Goal: Task Accomplishment & Management: Use online tool/utility

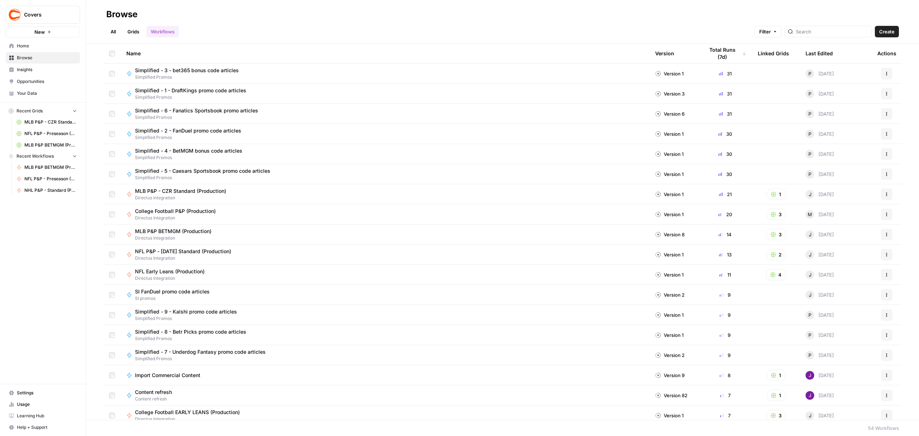
drag, startPoint x: 441, startPoint y: 46, endPoint x: 442, endPoint y: 38, distance: 8.7
click at [441, 46] on div "Name" at bounding box center [384, 53] width 517 height 20
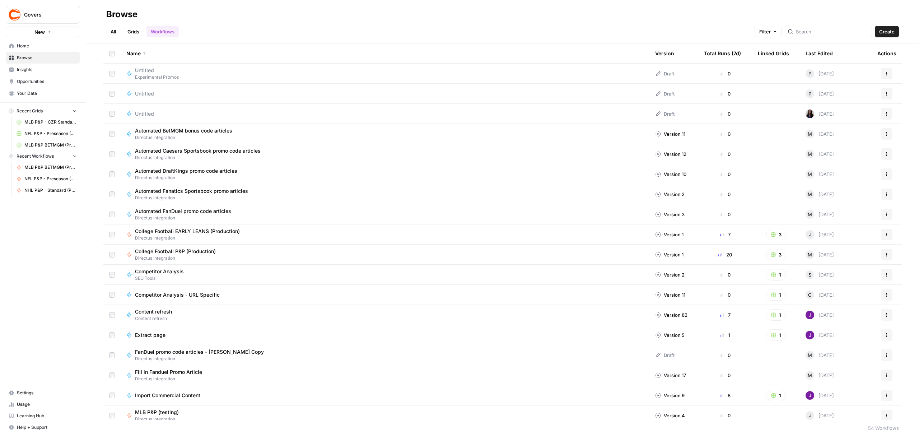
click at [135, 30] on link "Grids" at bounding box center [133, 31] width 20 height 11
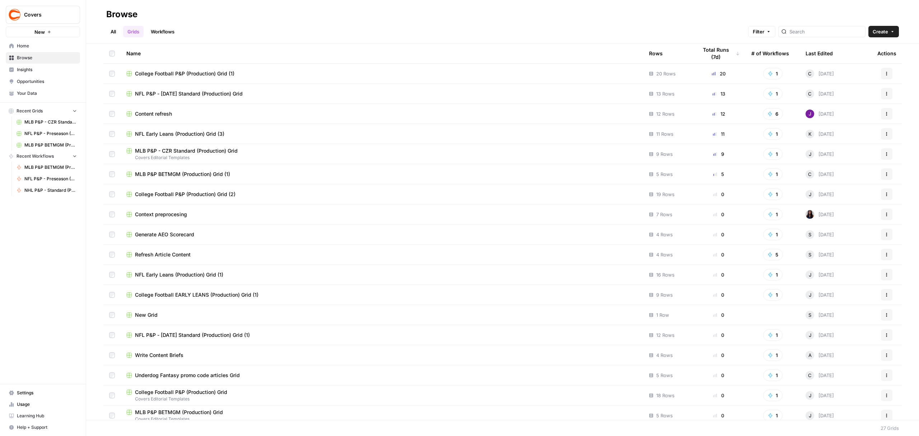
scroll to position [187, 0]
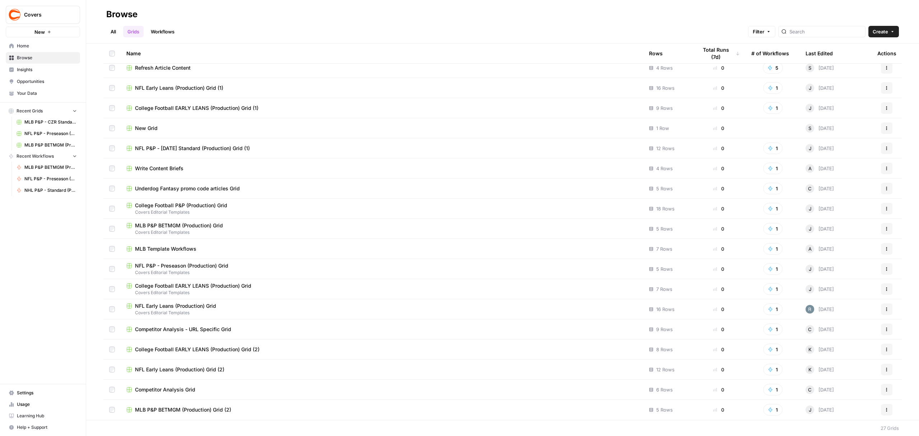
click at [252, 206] on div "College Football P&P (Production) Grid" at bounding box center [381, 205] width 511 height 7
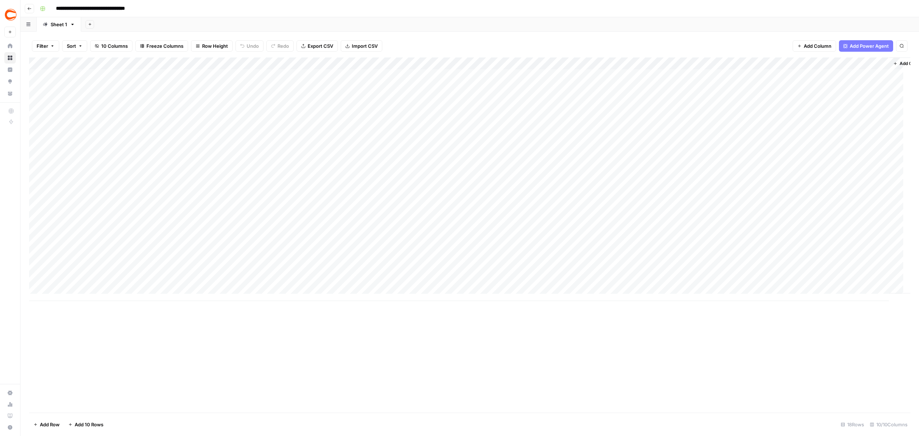
click at [29, 10] on button "Go back" at bounding box center [29, 8] width 9 height 9
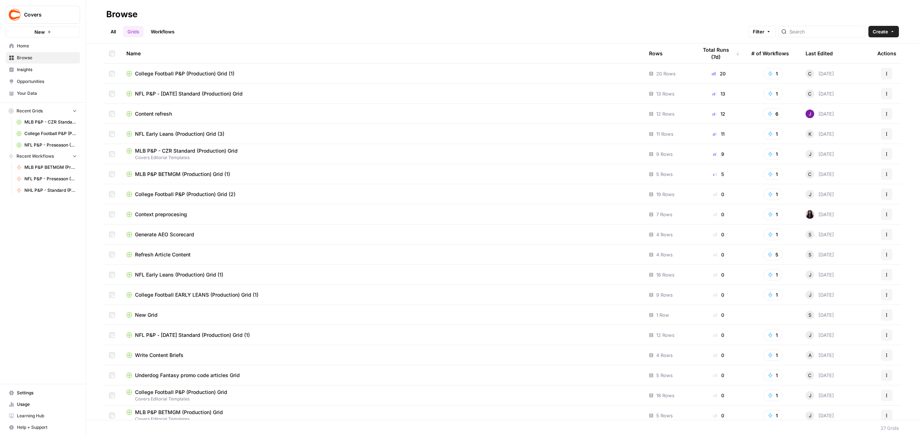
click at [250, 74] on div "College Football P&P (Production) Grid (1)" at bounding box center [381, 73] width 511 height 7
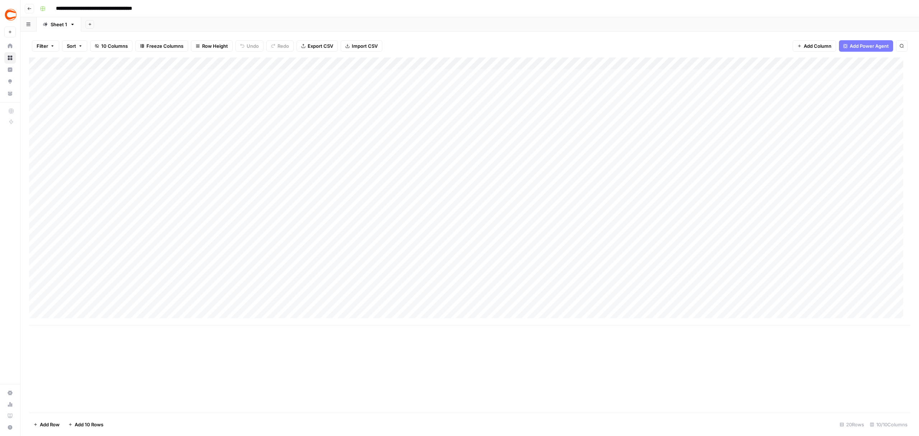
click at [27, 6] on button "Go back" at bounding box center [29, 8] width 9 height 9
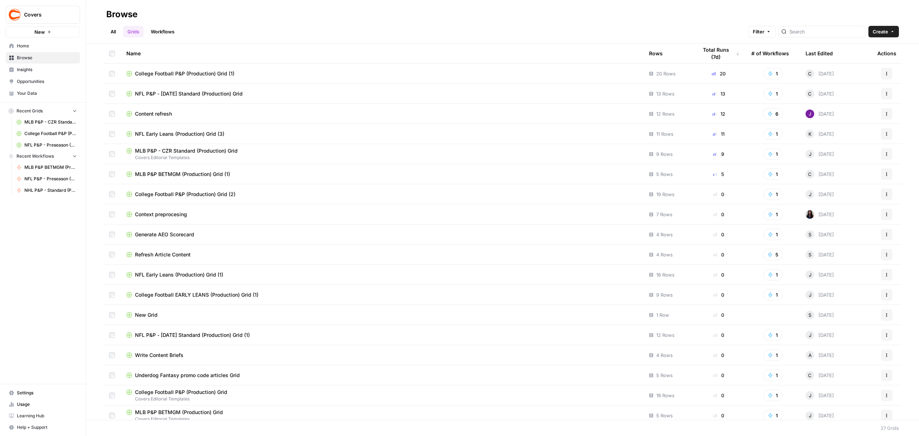
click at [187, 33] on div "All Grids Workflows Filter Create" at bounding box center [502, 28] width 793 height 17
click at [170, 30] on link "Workflows" at bounding box center [162, 31] width 32 height 11
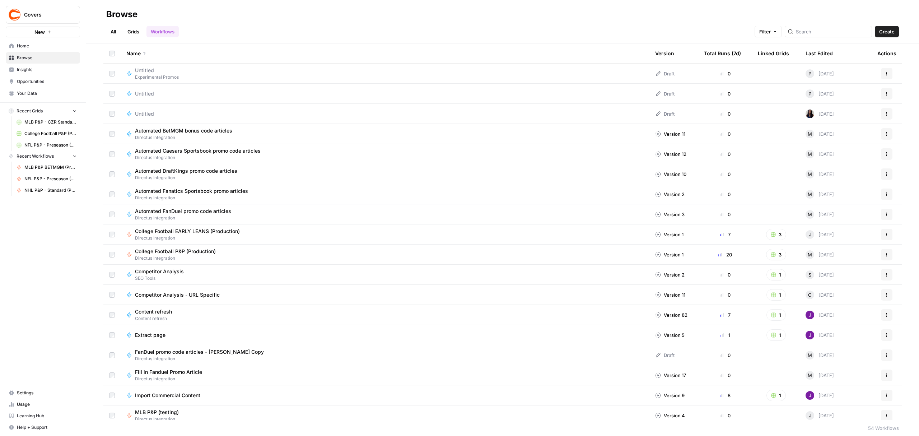
scroll to position [95, 0]
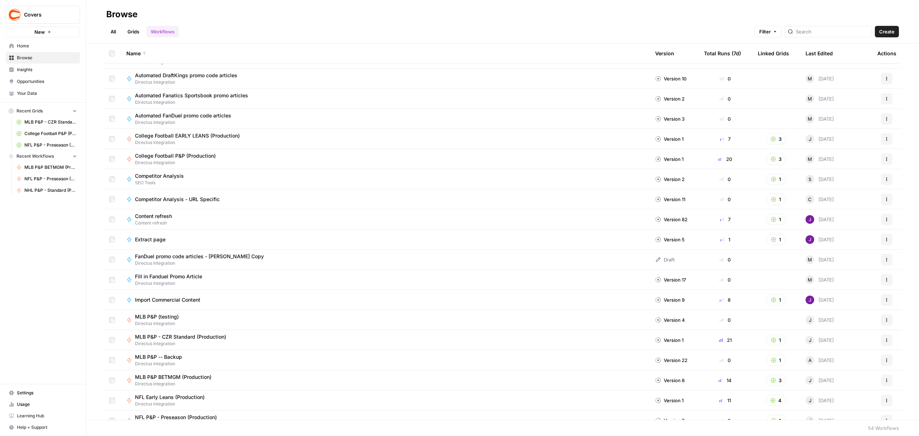
click at [213, 161] on span "Directus Integration" at bounding box center [178, 162] width 87 height 6
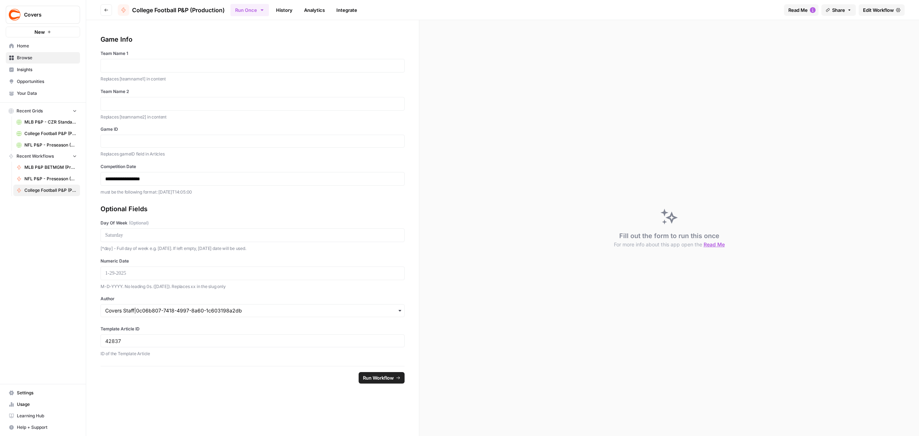
click at [887, 10] on span "Edit Workflow" at bounding box center [878, 9] width 31 height 7
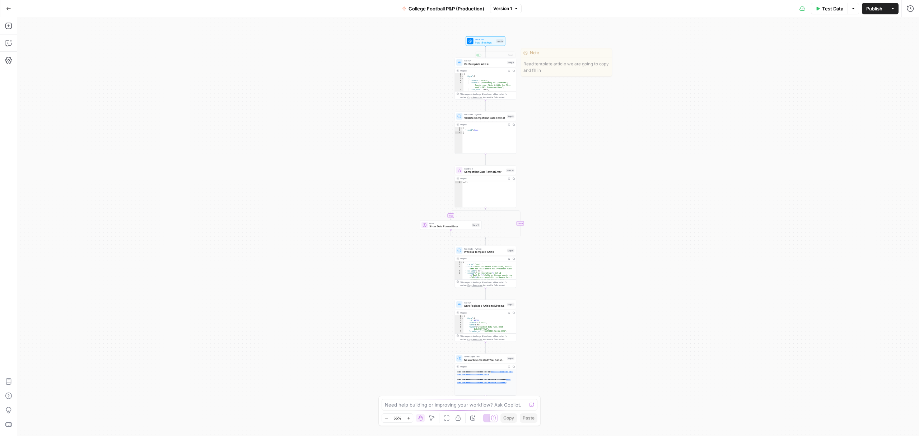
click at [485, 41] on span "Input Settings" at bounding box center [485, 43] width 20 height 4
click at [493, 42] on span "Input Settings" at bounding box center [484, 43] width 20 height 4
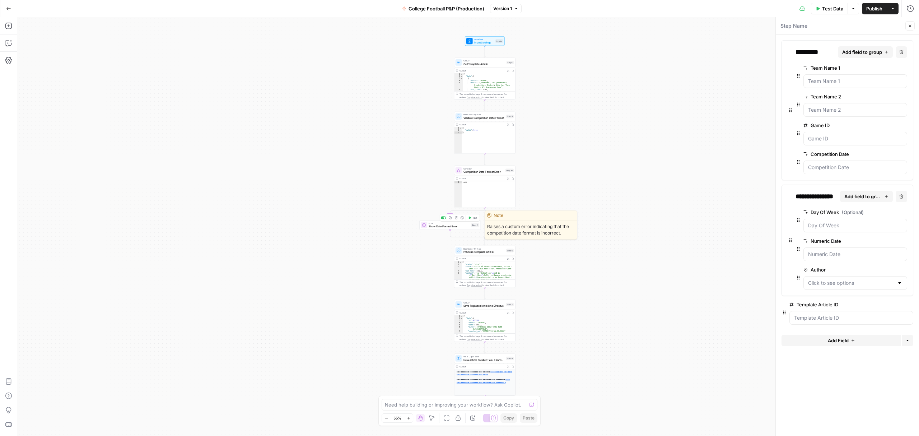
click at [452, 226] on span "Show Date Format Error" at bounding box center [449, 226] width 41 height 4
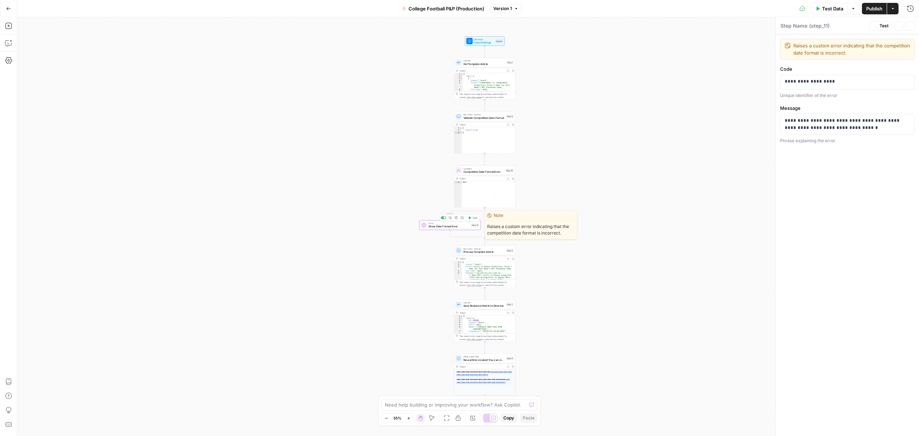
type textarea "Show Date Format Error"
type textarea "****"
click at [483, 186] on div "null" at bounding box center [488, 196] width 53 height 31
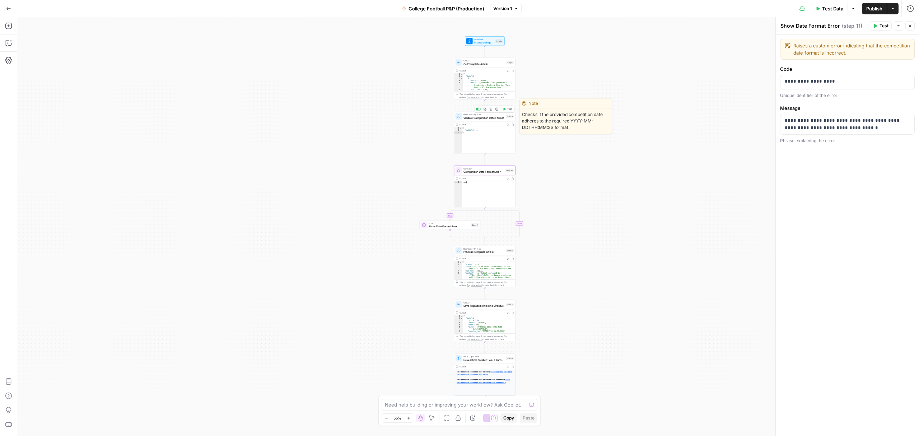
type textarea "**********"
click at [486, 134] on div "{ "valid" : true }" at bounding box center [488, 142] width 53 height 31
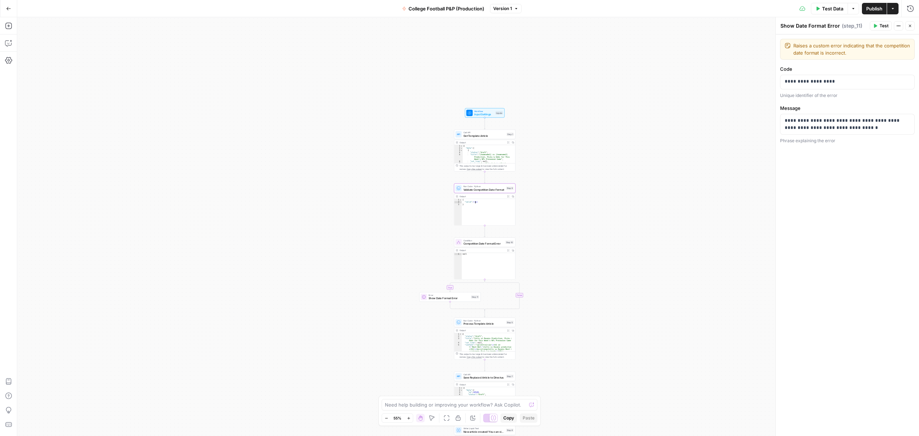
click at [7, 6] on icon "button" at bounding box center [8, 8] width 5 height 5
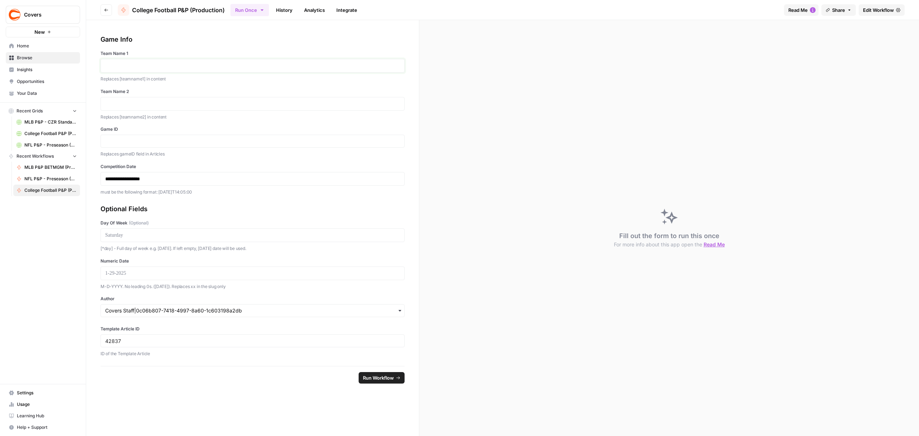
click at [150, 62] on p at bounding box center [252, 65] width 295 height 7
type input "46287"
click at [123, 177] on p "**********" at bounding box center [252, 178] width 294 height 7
click at [141, 234] on p at bounding box center [252, 235] width 295 height 7
click at [123, 276] on p at bounding box center [252, 273] width 295 height 7
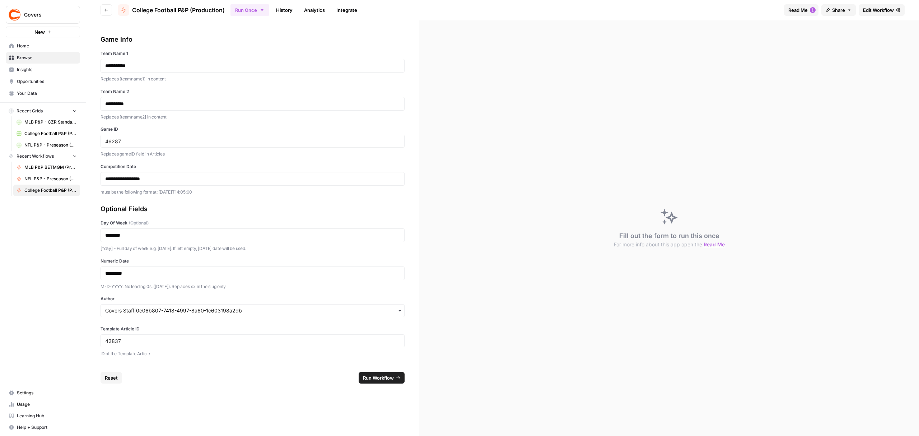
click at [393, 375] on span "Run Workflow" at bounding box center [378, 377] width 31 height 7
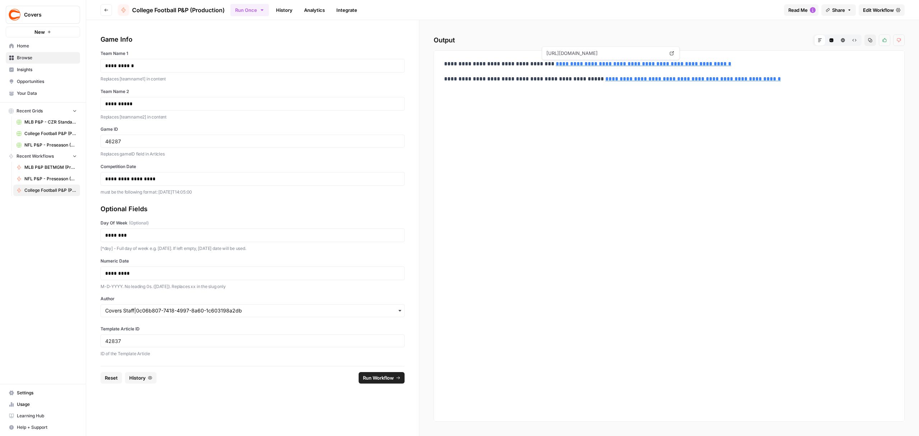
drag, startPoint x: 577, startPoint y: 64, endPoint x: 561, endPoint y: 63, distance: 15.1
click at [561, 63] on link "**********" at bounding box center [644, 63] width 176 height 5
click at [121, 345] on div "42837" at bounding box center [253, 340] width 304 height 13
